Goal: Information Seeking & Learning: Find specific fact

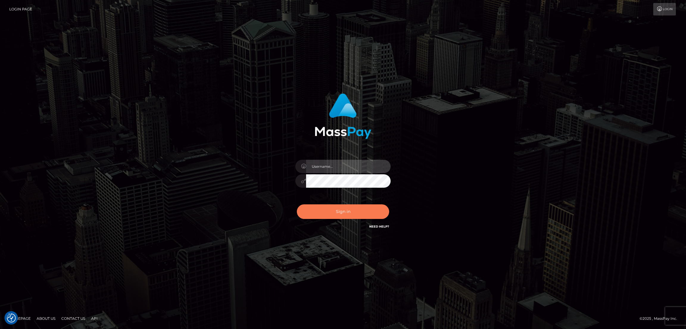
type input "by.es2"
click at [332, 213] on button "Sign in" at bounding box center [343, 211] width 92 height 15
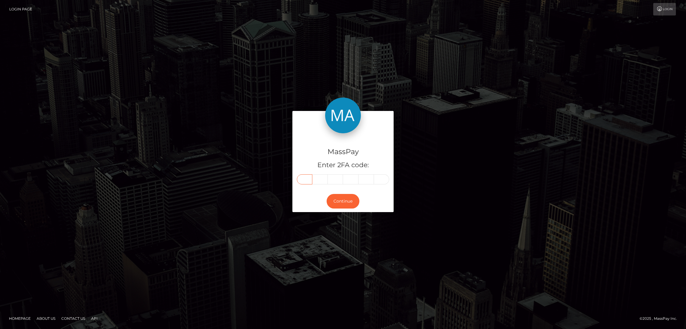
click at [303, 179] on input "text" at bounding box center [304, 179] width 15 height 10
paste input "0"
type input "0"
type input "8"
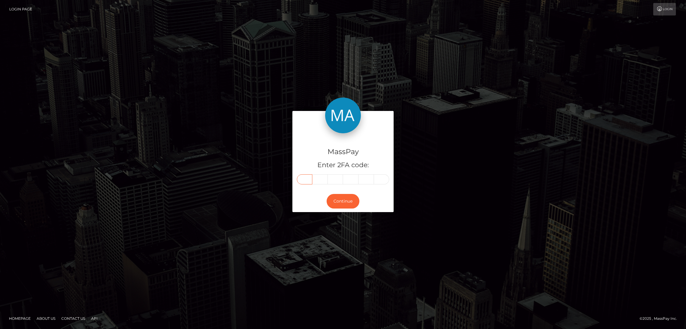
type input "9"
type input "4"
type input "2"
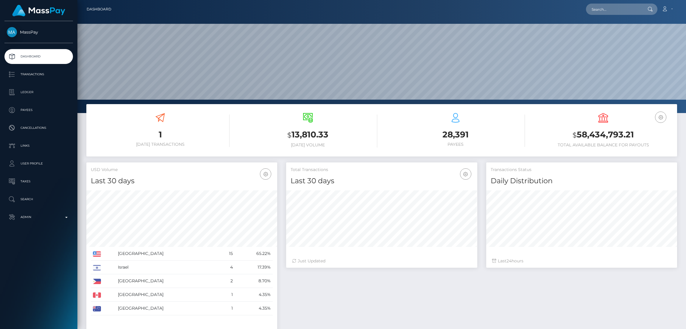
scroll to position [106, 191]
click at [615, 11] on input "text" at bounding box center [614, 9] width 56 height 11
paste input "istanbulrola@gmail.com"
type input "istanbulrola@gmail.com"
click at [610, 29] on link "Rola ISSA" at bounding box center [610, 30] width 48 height 11
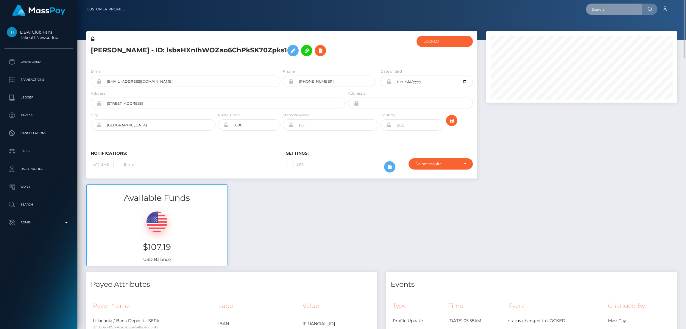
click at [600, 10] on input "text" at bounding box center [614, 9] width 56 height 11
click at [107, 51] on h5 "Rola ISSA - ID: lsbaHXnIhWOZao6ChPkSK70Zpks1" at bounding box center [216, 50] width 251 height 17
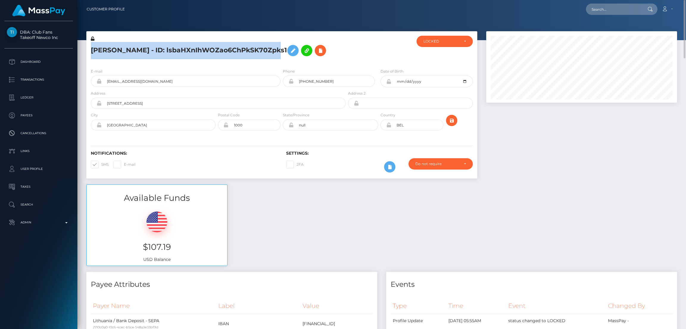
click at [107, 51] on h5 "Rola ISSA - ID: lsbaHXnIhWOZao6ChPkSK70Zpks1" at bounding box center [216, 50] width 251 height 17
copy h5 "Rola ISSA - ID: lsbaHXnIhWOZao6ChPkSK70Zpks1"
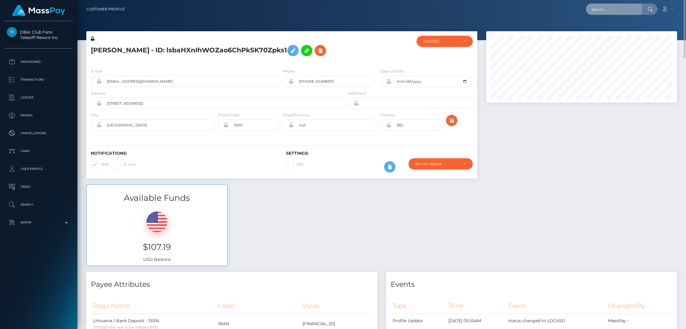
click at [612, 10] on input "text" at bounding box center [614, 9] width 56 height 11
paste input "carolynjo@protonmail.com"
type input "carolynjo@protonmail.com"
click at [612, 31] on link "NOREEN TERESA ODONNELL" at bounding box center [610, 30] width 48 height 11
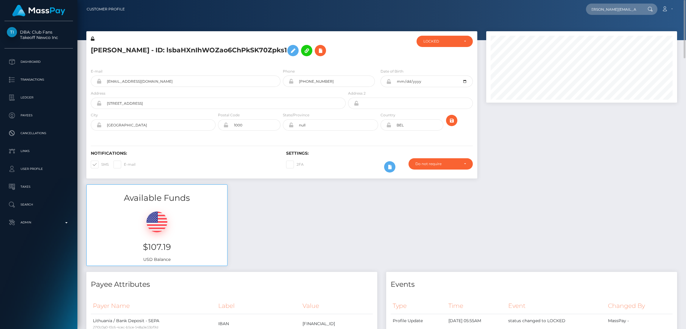
scroll to position [0, 0]
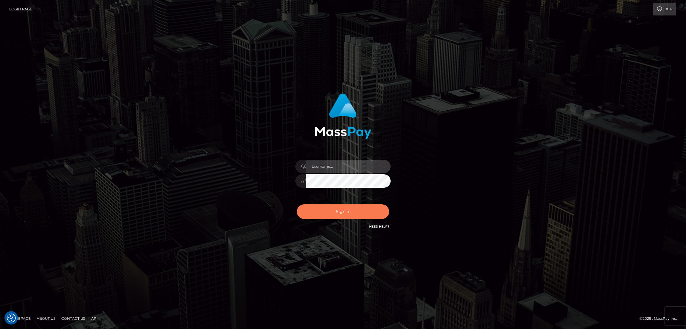
type input "by.es2"
click at [341, 213] on button "Sign in" at bounding box center [343, 211] width 92 height 15
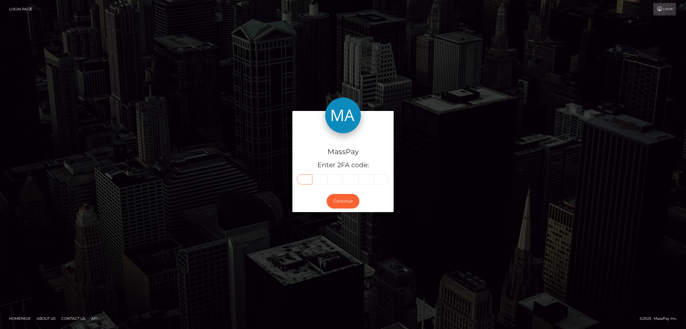
click at [303, 179] on input "text" at bounding box center [304, 179] width 15 height 10
paste input "6"
type input "6"
type input "5"
type input "2"
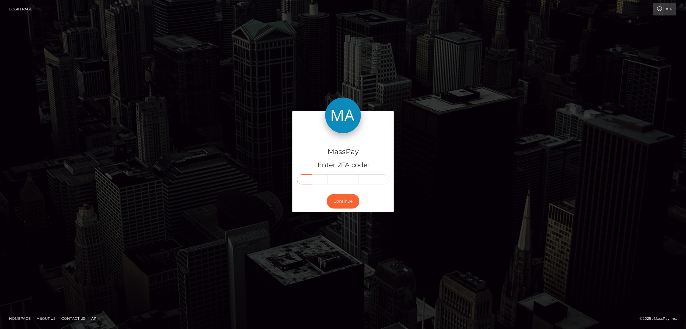
type input "0"
type input "5"
click at [346, 200] on button "Continue" at bounding box center [342, 201] width 33 height 15
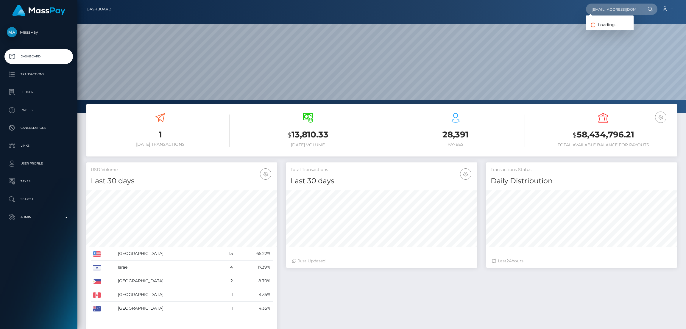
scroll to position [0, 6]
type input "harleybrandi40@gmail.com"
click at [32, 200] on p "Search" at bounding box center [39, 199] width 64 height 9
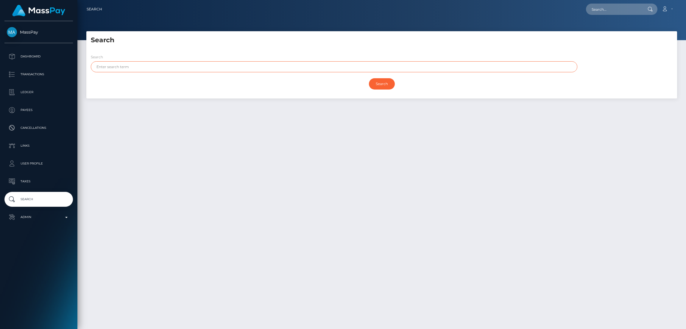
click at [142, 62] on input "text" at bounding box center [334, 66] width 486 height 11
paste input "[PERSON_NAME]"
type input "[PERSON_NAME]"
click at [389, 82] on input "Search" at bounding box center [382, 83] width 26 height 11
